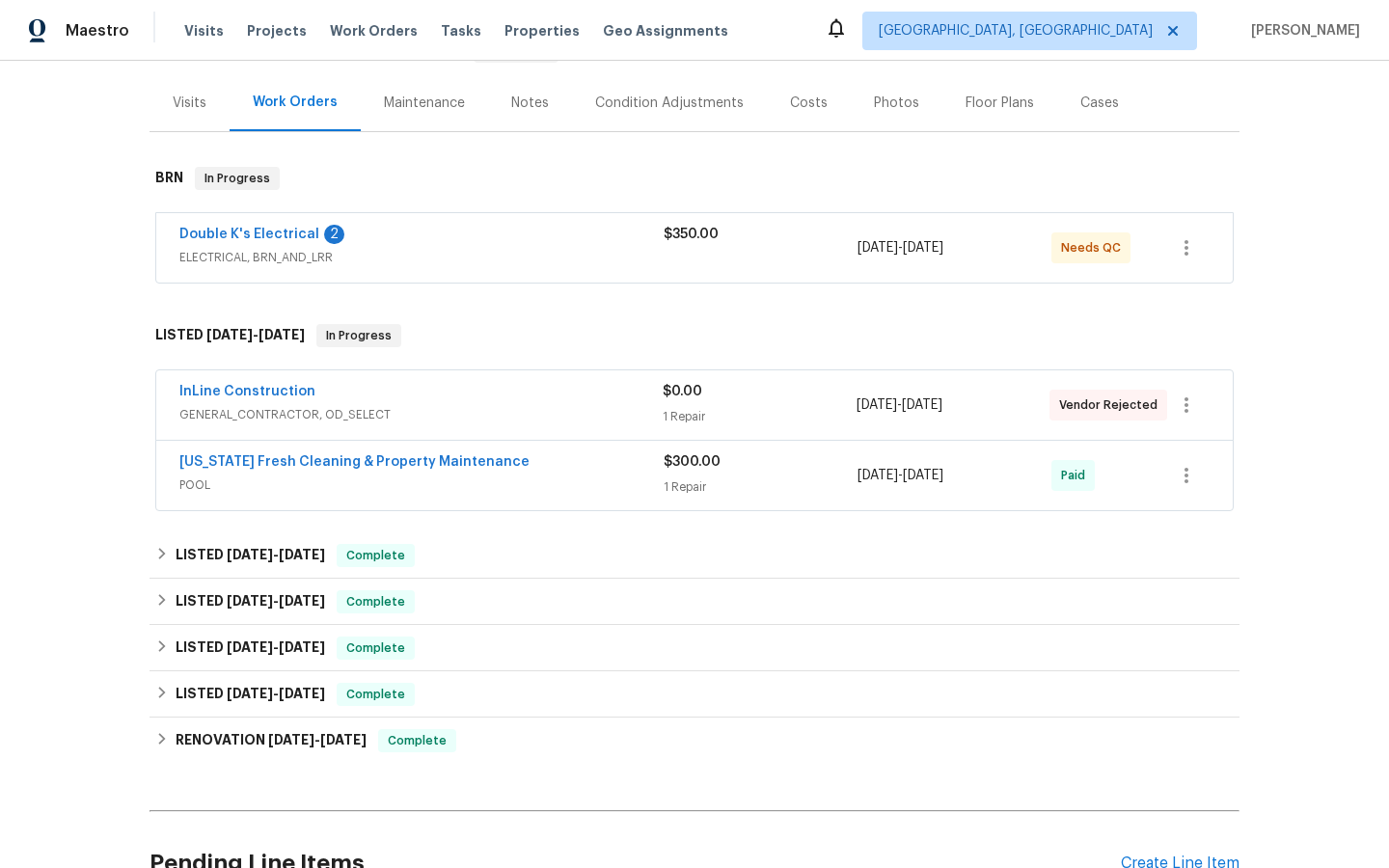
scroll to position [224, 0]
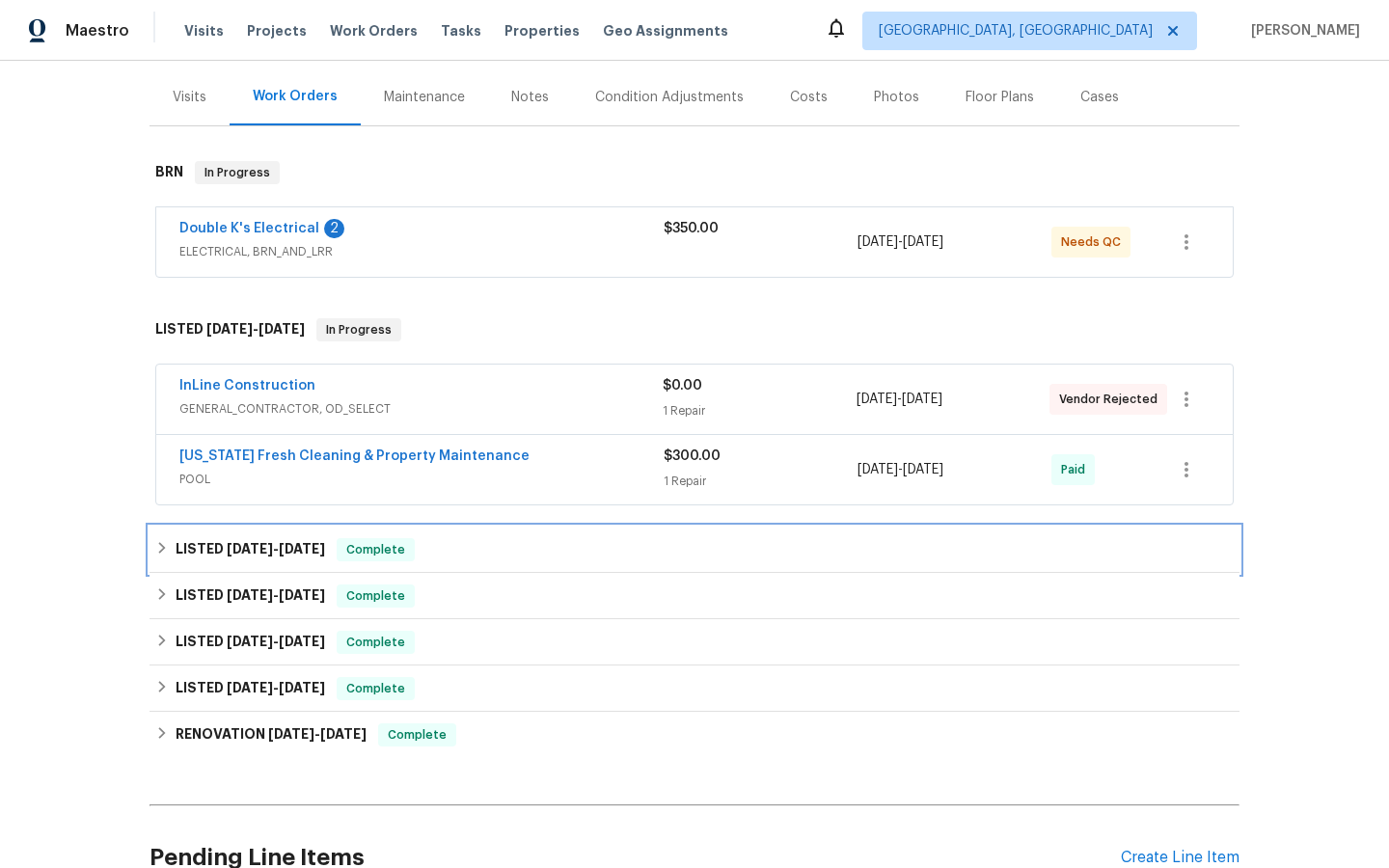
click at [262, 541] on h6 "LISTED [DATE] - [DATE]" at bounding box center [250, 550] width 150 height 23
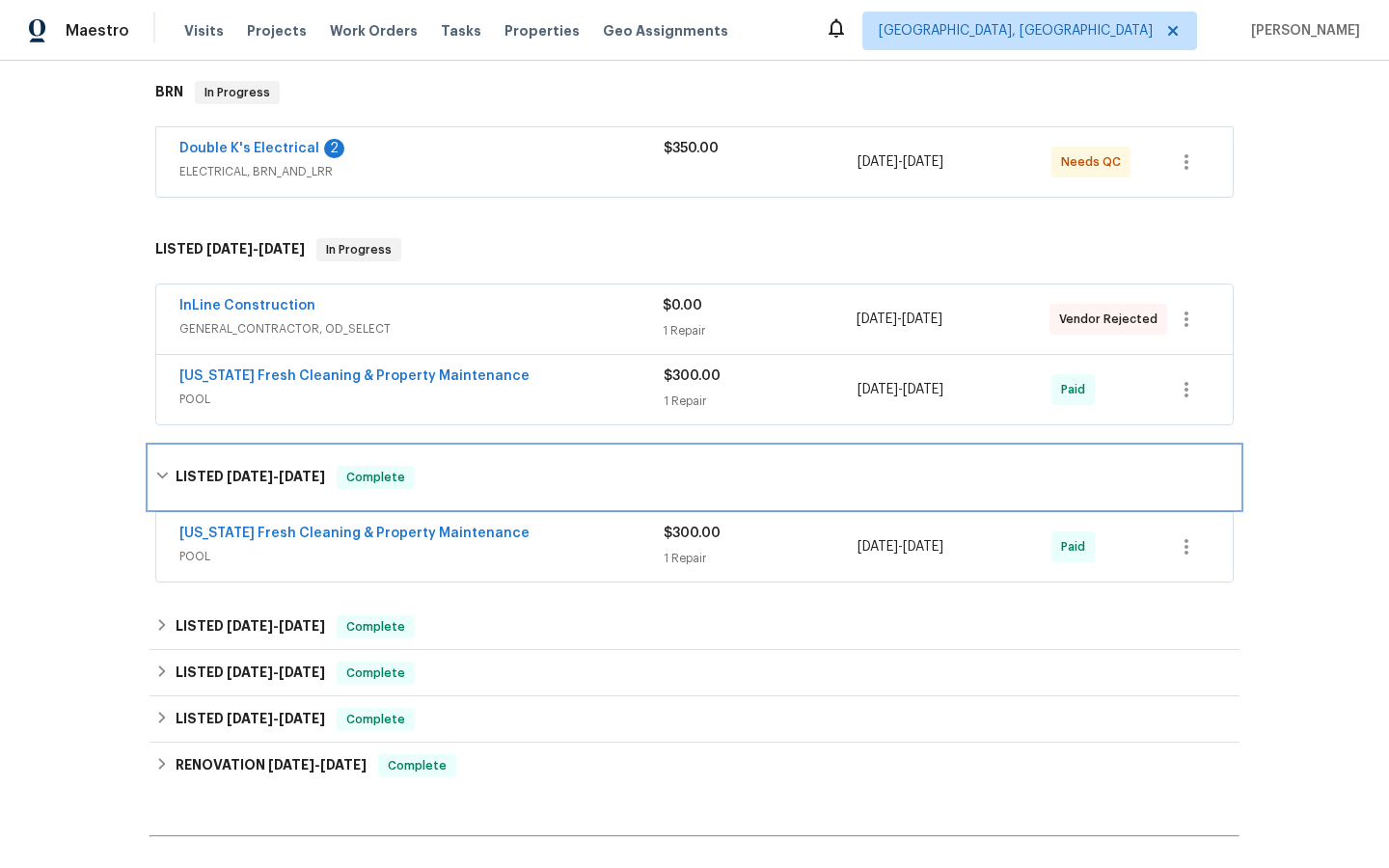
scroll to position [326, 0]
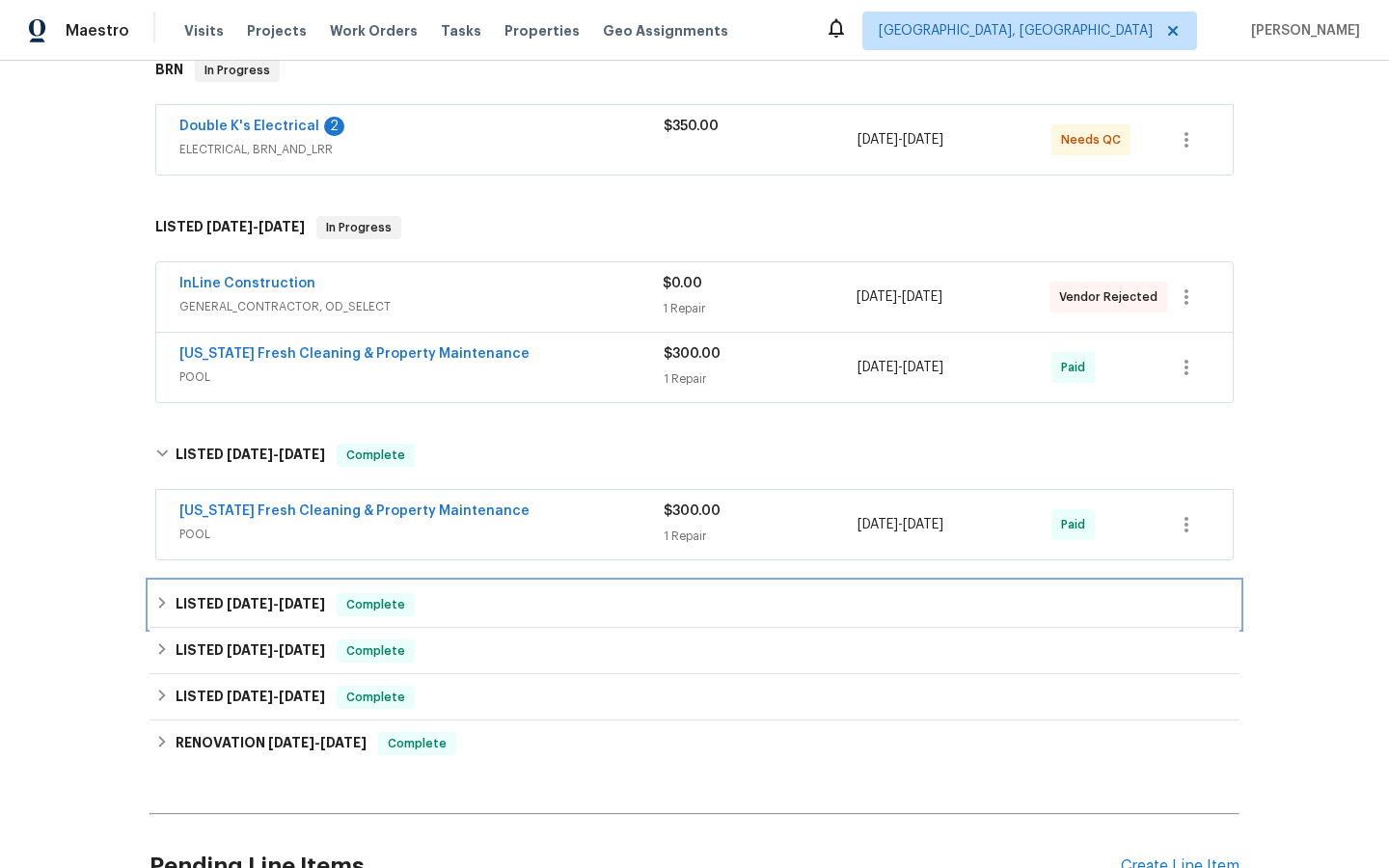
click at [258, 604] on span "[DATE]" at bounding box center [250, 604] width 47 height 14
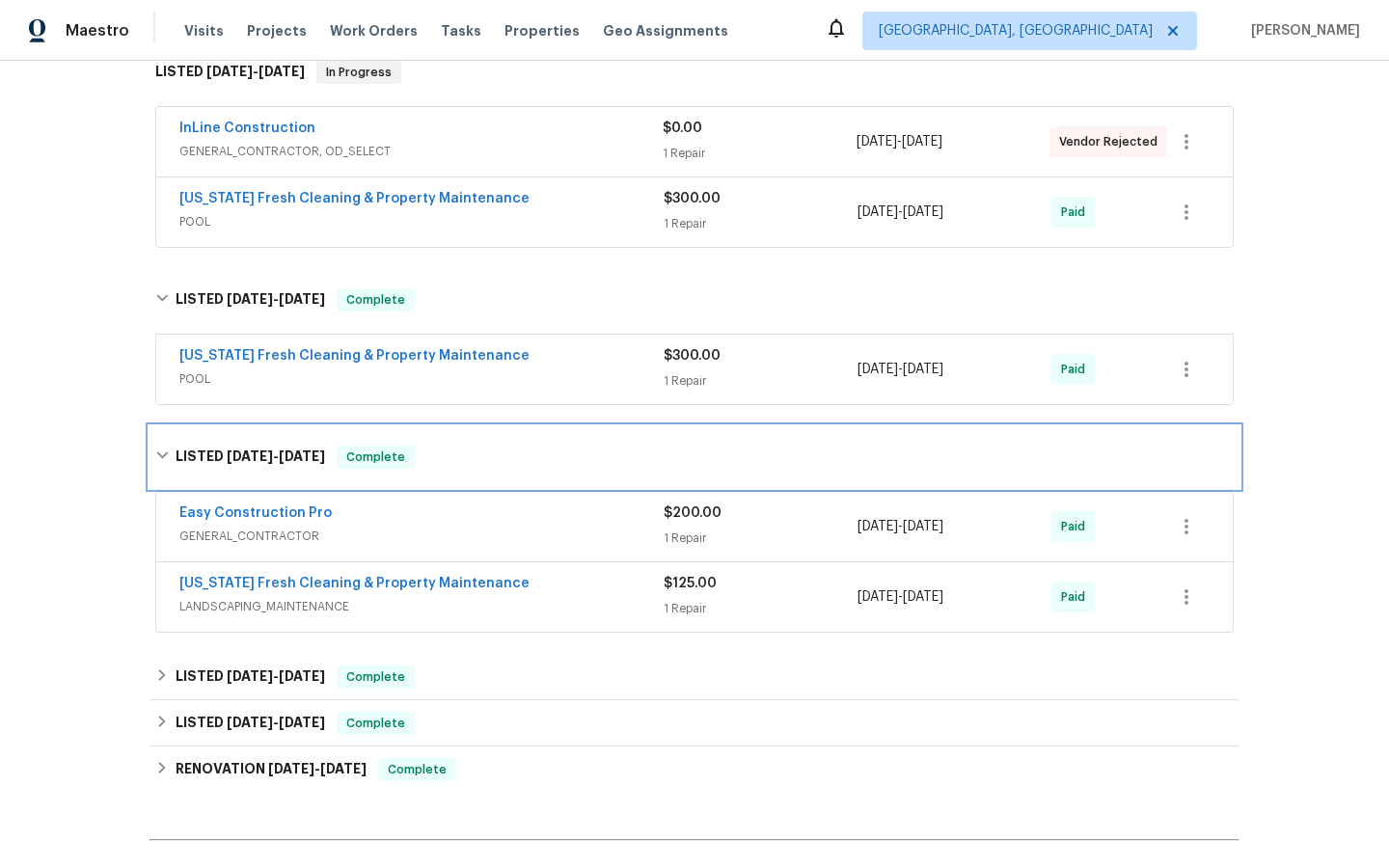
scroll to position [487, 0]
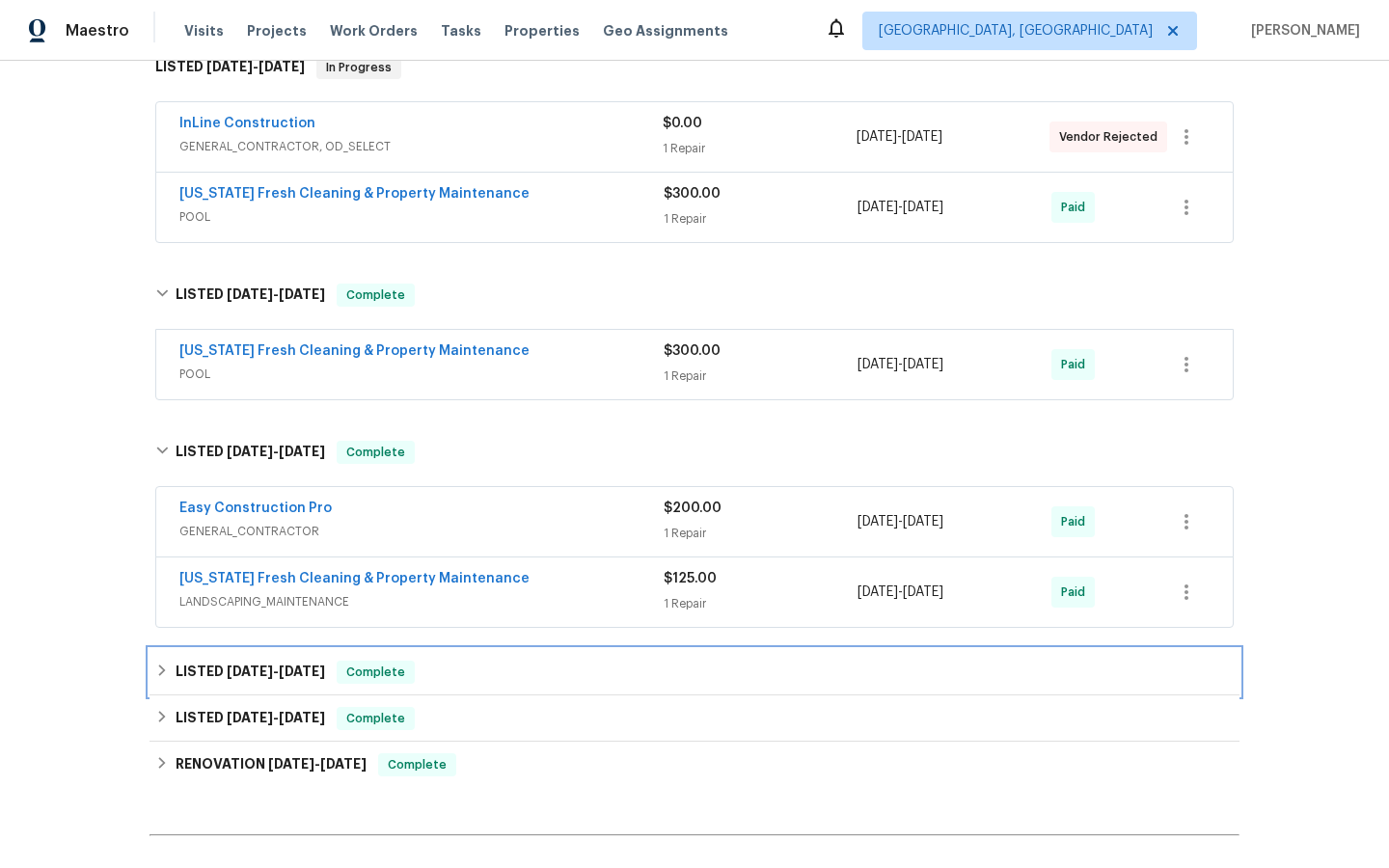
click at [266, 667] on span "[DATE]" at bounding box center [250, 671] width 47 height 14
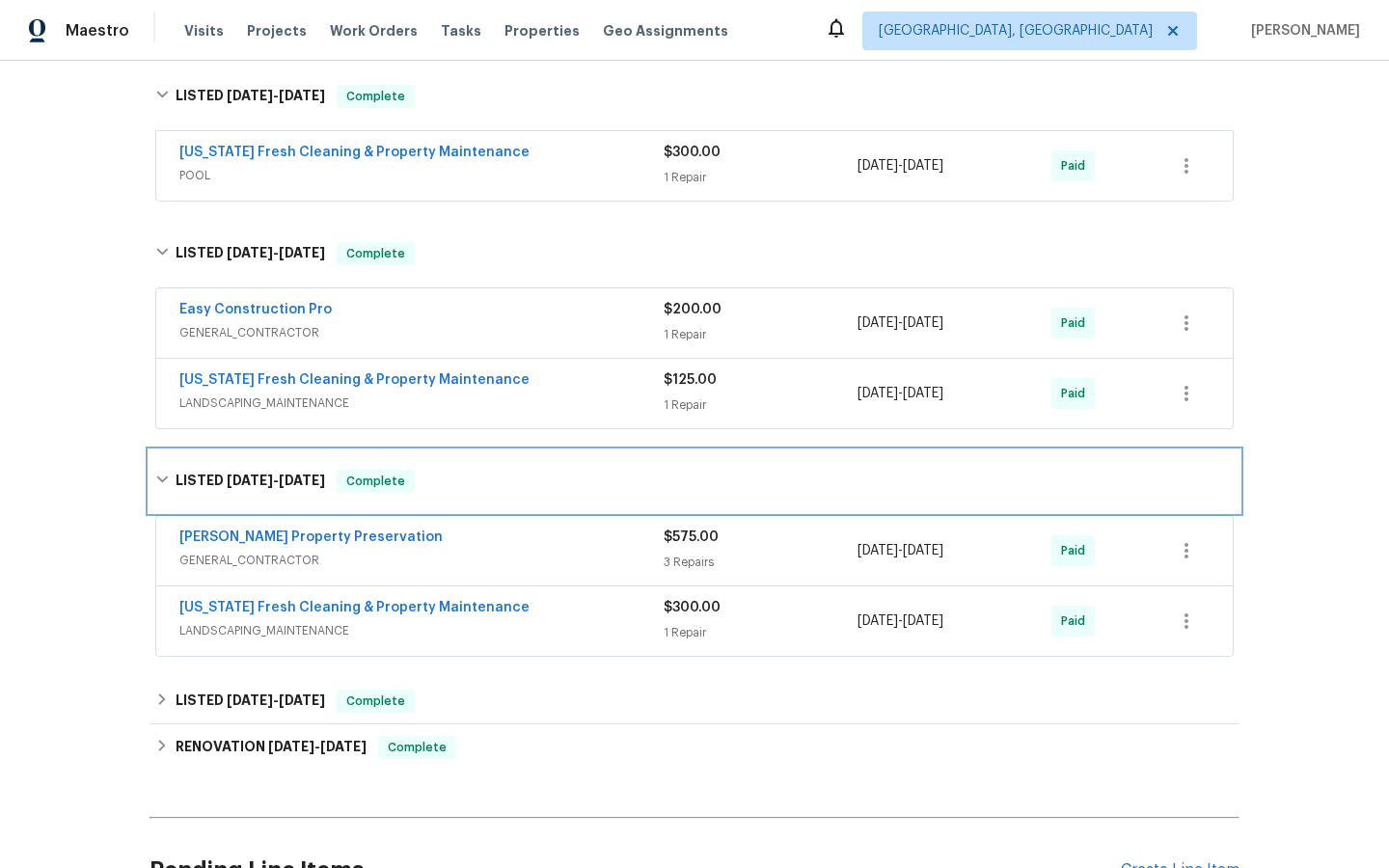
scroll to position [701, 0]
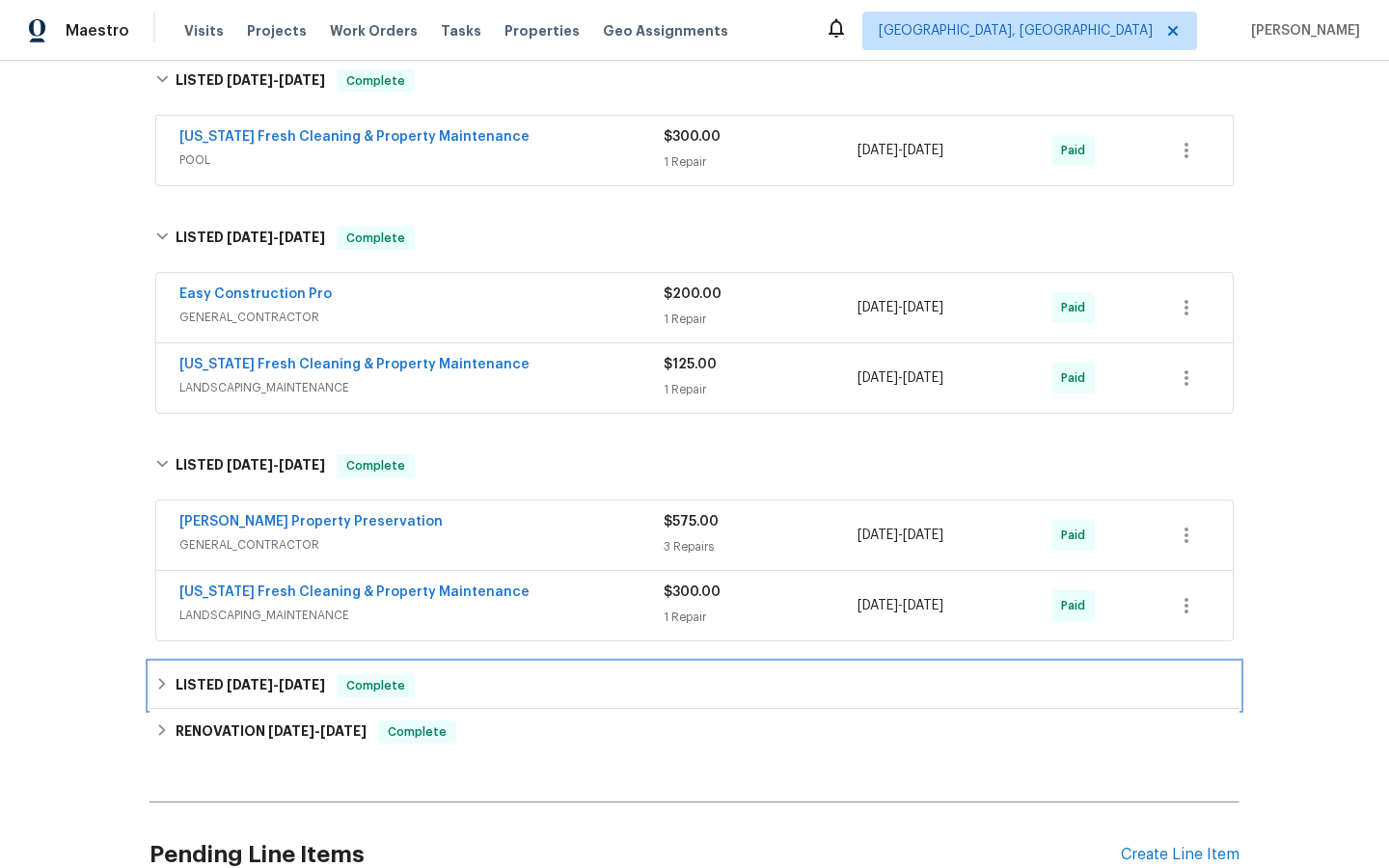
click at [269, 674] on h6 "LISTED [DATE] - [DATE]" at bounding box center [250, 686] width 150 height 23
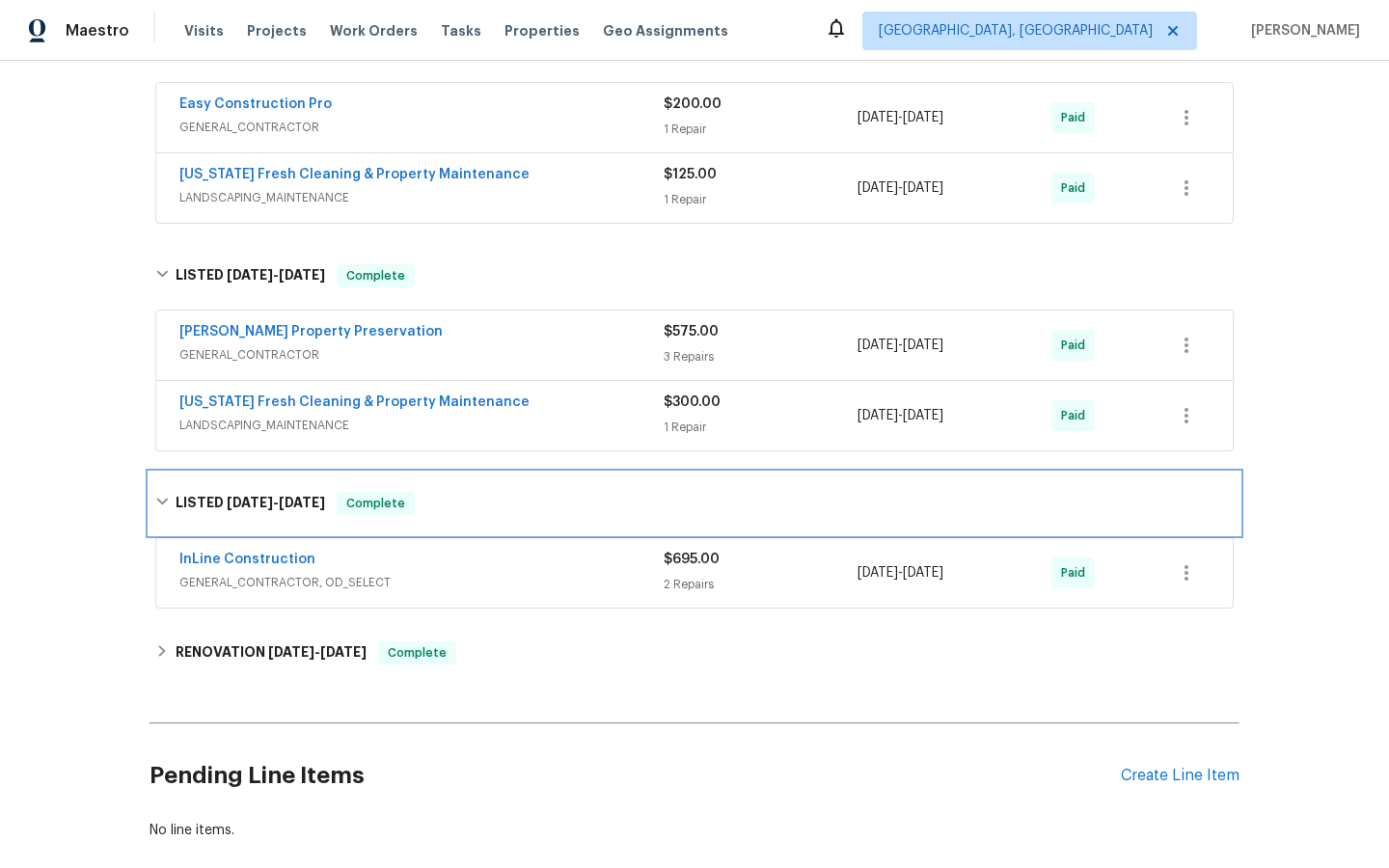
scroll to position [893, 0]
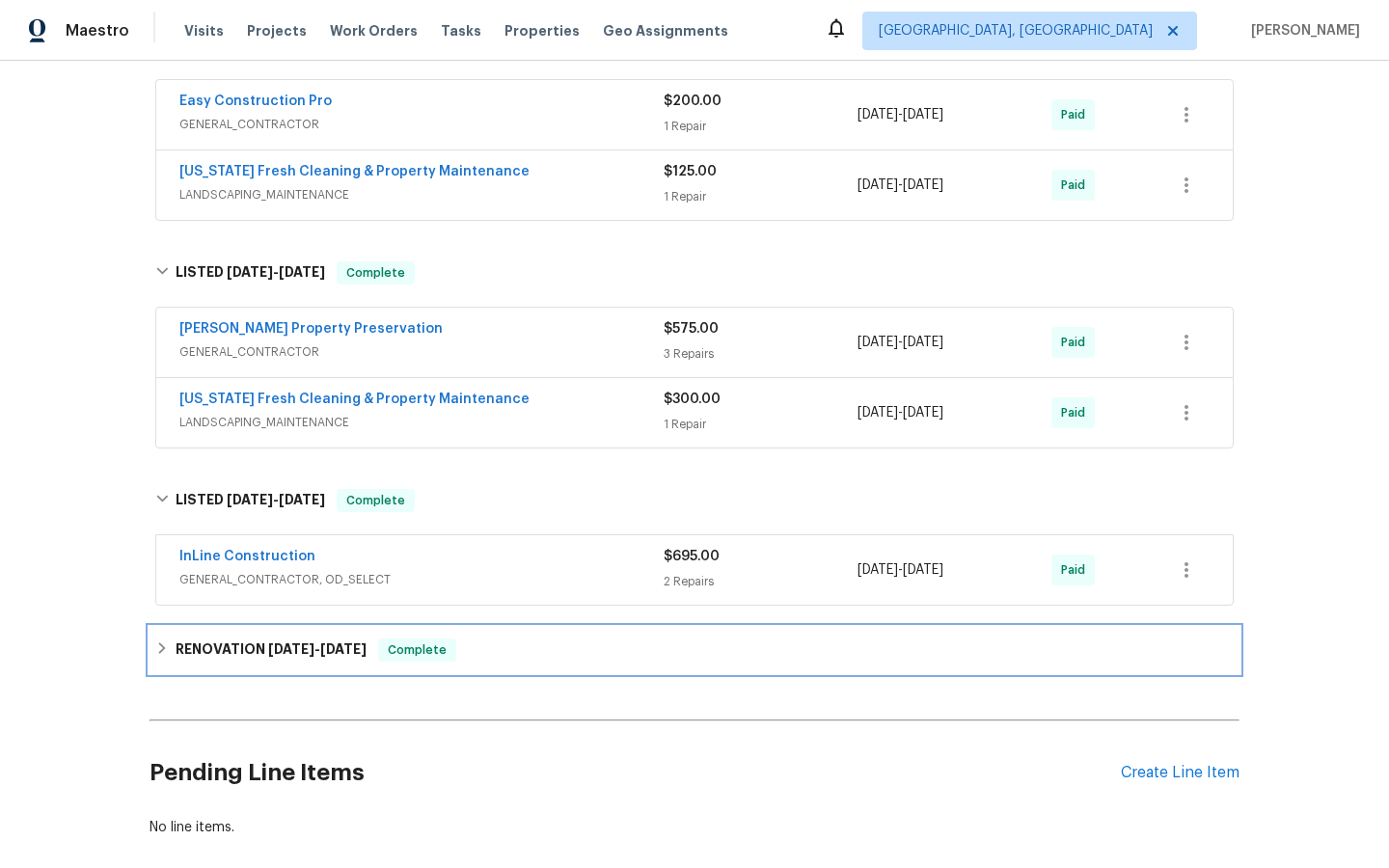
click at [277, 647] on span "[DATE]" at bounding box center [292, 649] width 47 height 14
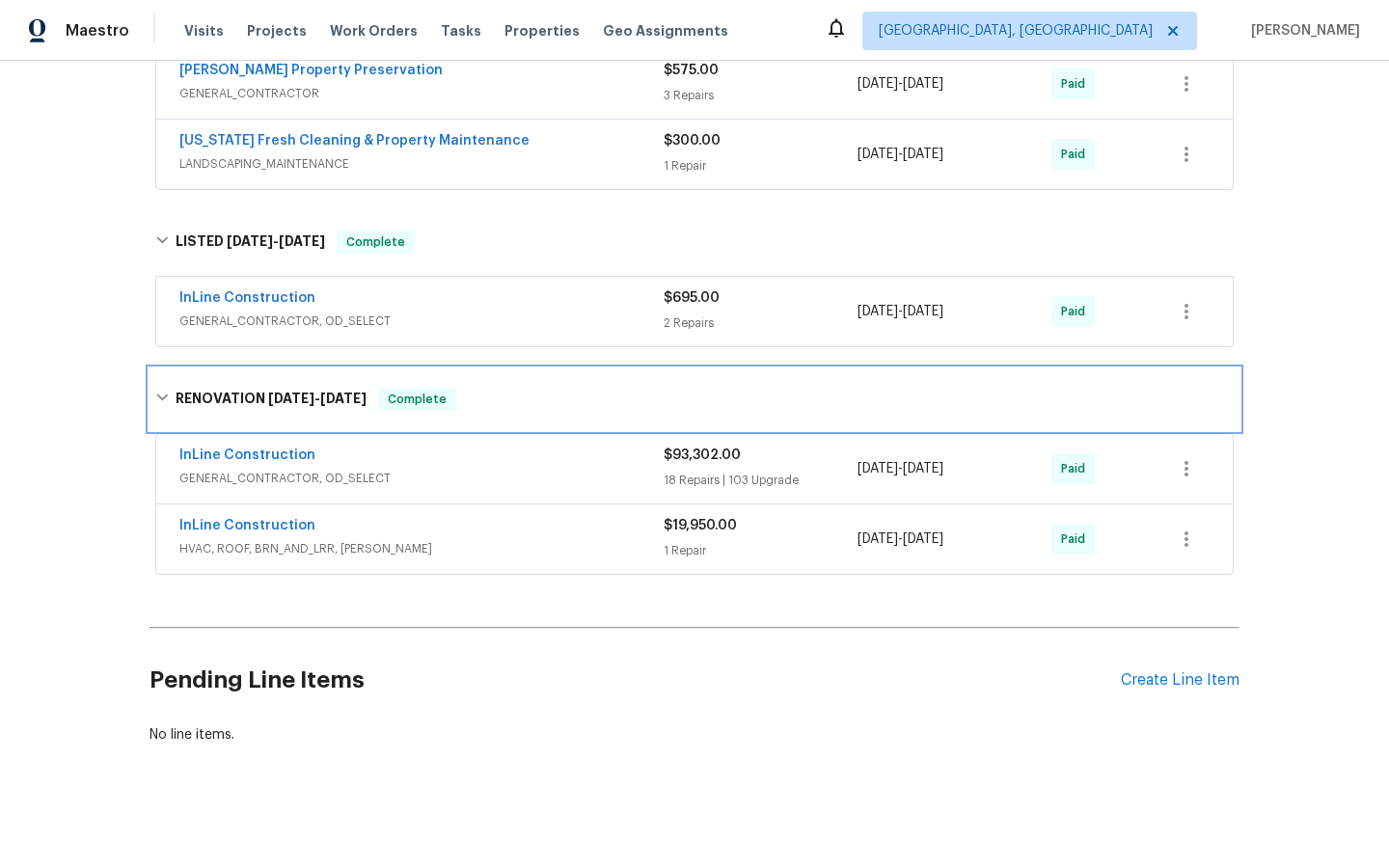
scroll to position [1155, 0]
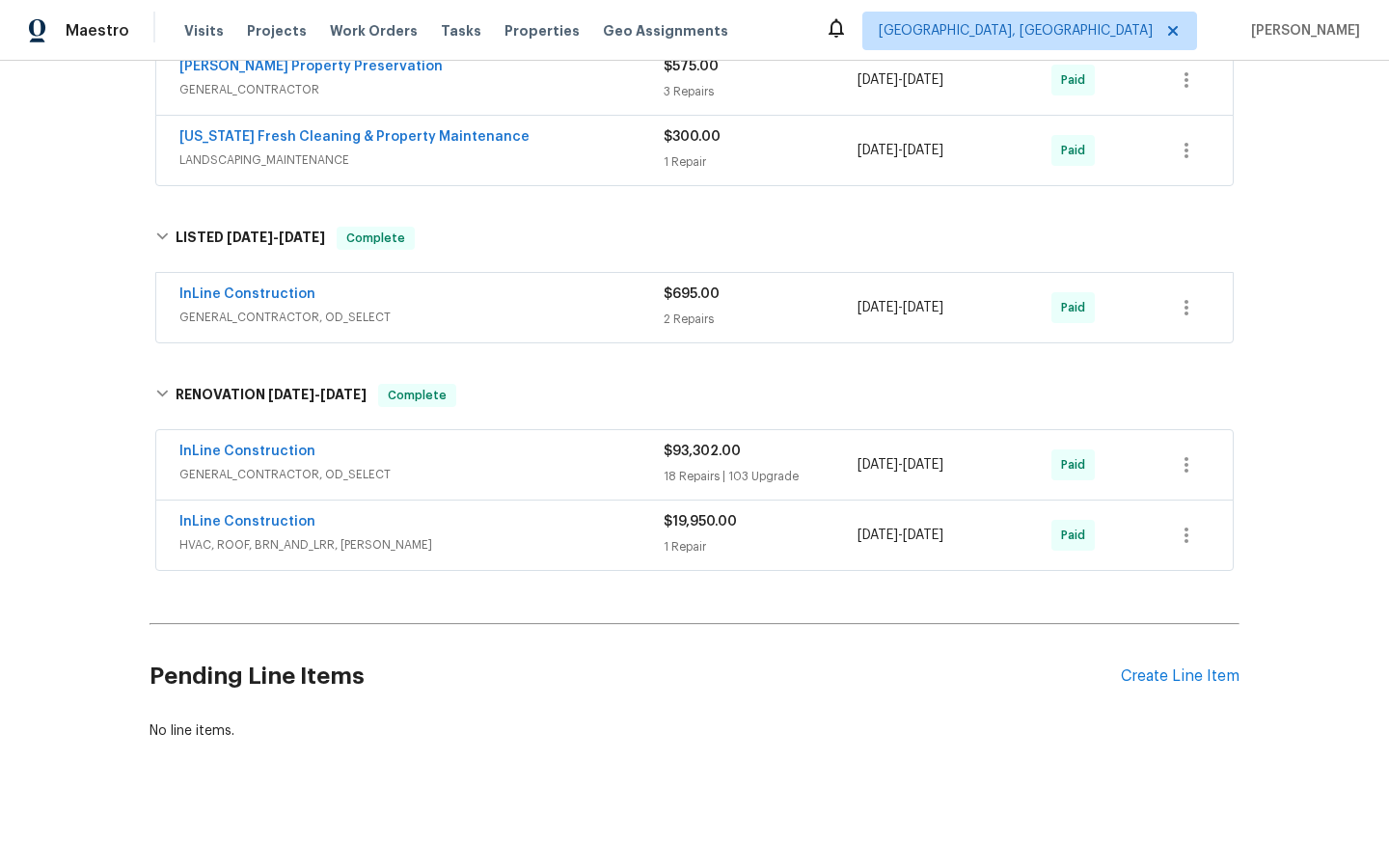
click at [257, 513] on span "InLine Construction" at bounding box center [247, 522] width 136 height 19
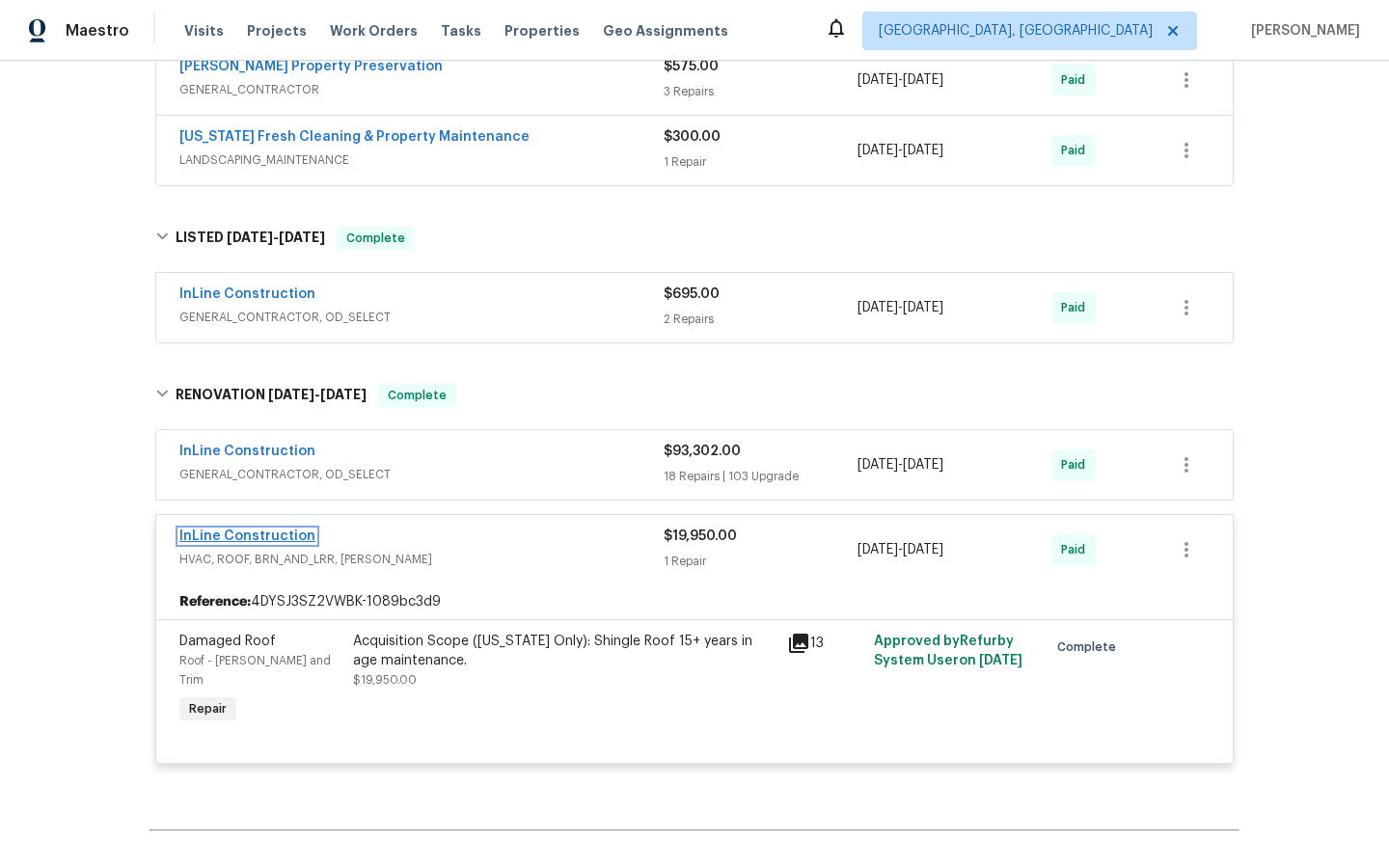
click at [264, 535] on link "InLine Construction" at bounding box center [247, 536] width 136 height 14
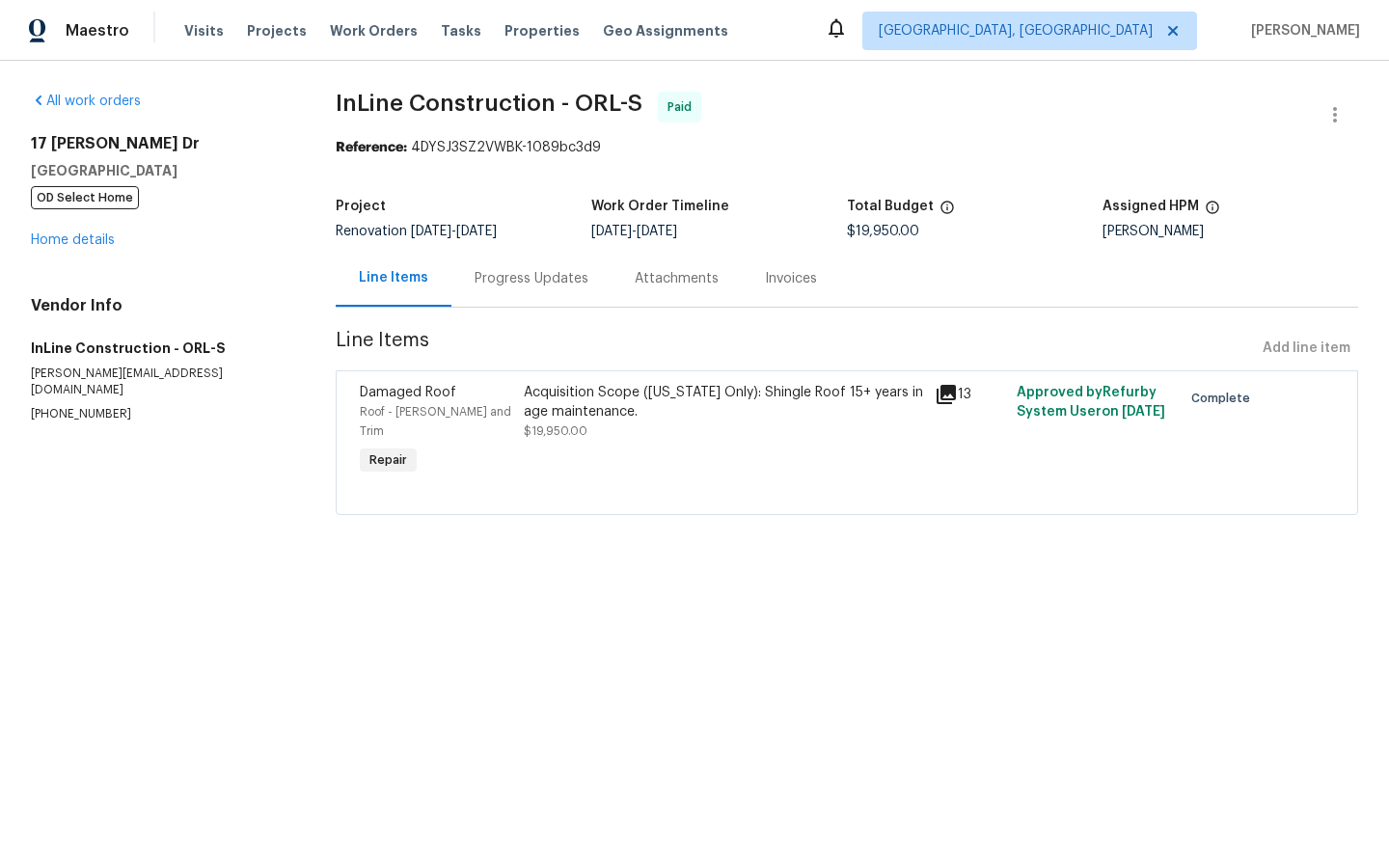
click at [801, 283] on div "Invoices" at bounding box center [791, 279] width 53 height 19
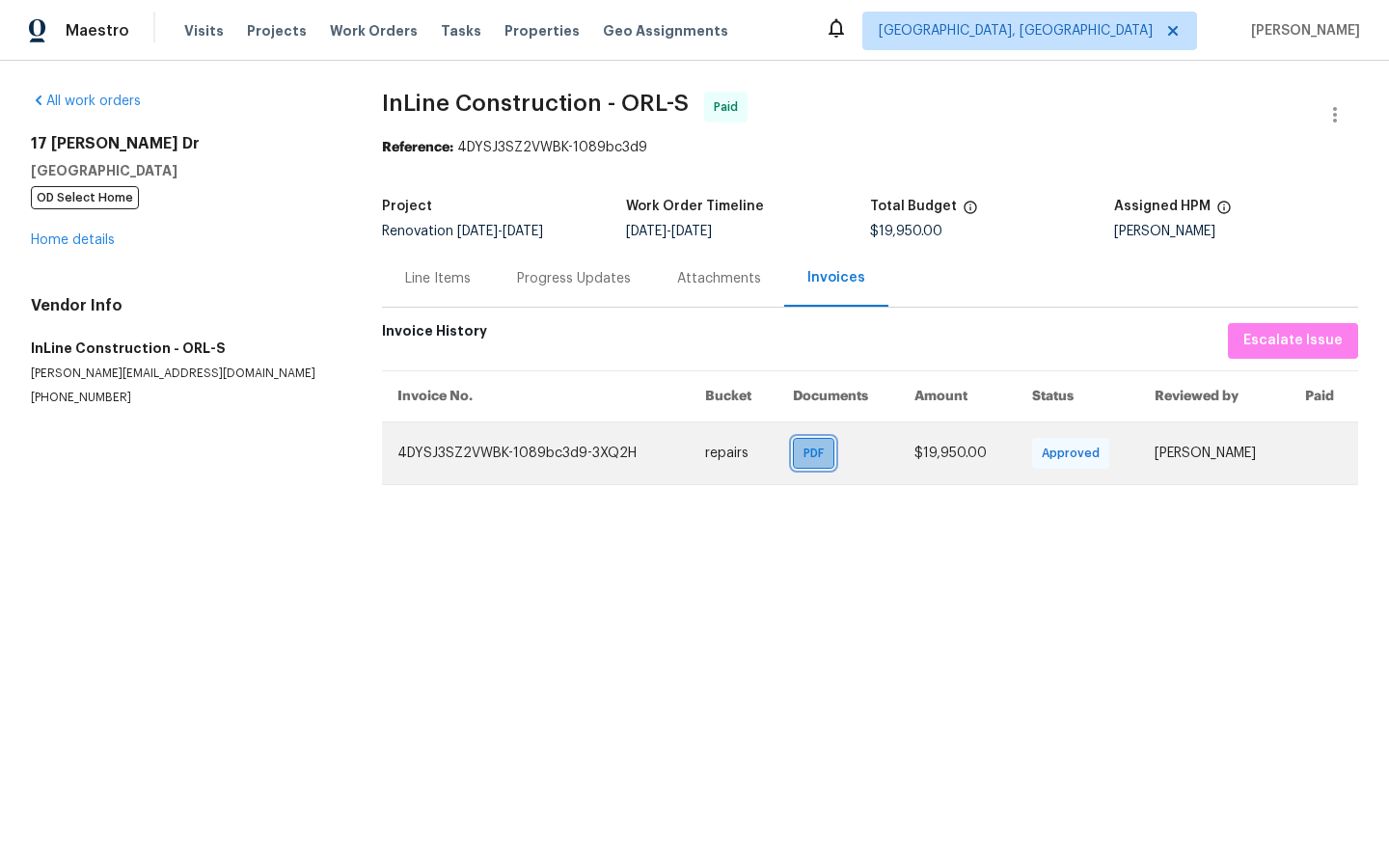
click at [823, 460] on span "PDF" at bounding box center [818, 453] width 28 height 19
